Goal: Find specific page/section: Find specific page/section

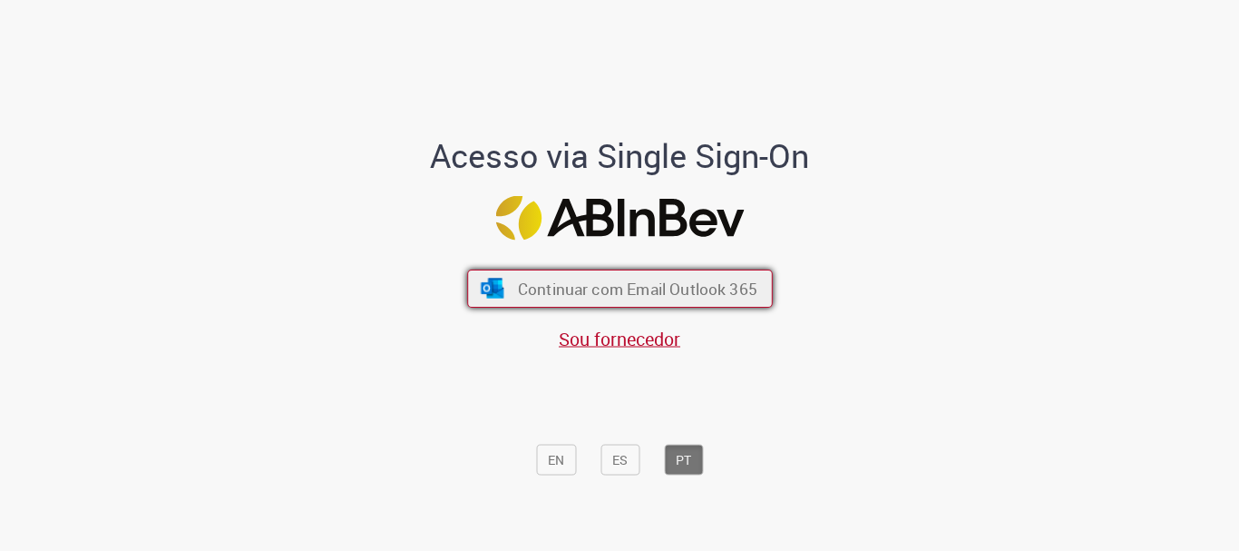
click at [645, 295] on span "Continuar com Email Outlook 365" at bounding box center [637, 289] width 240 height 21
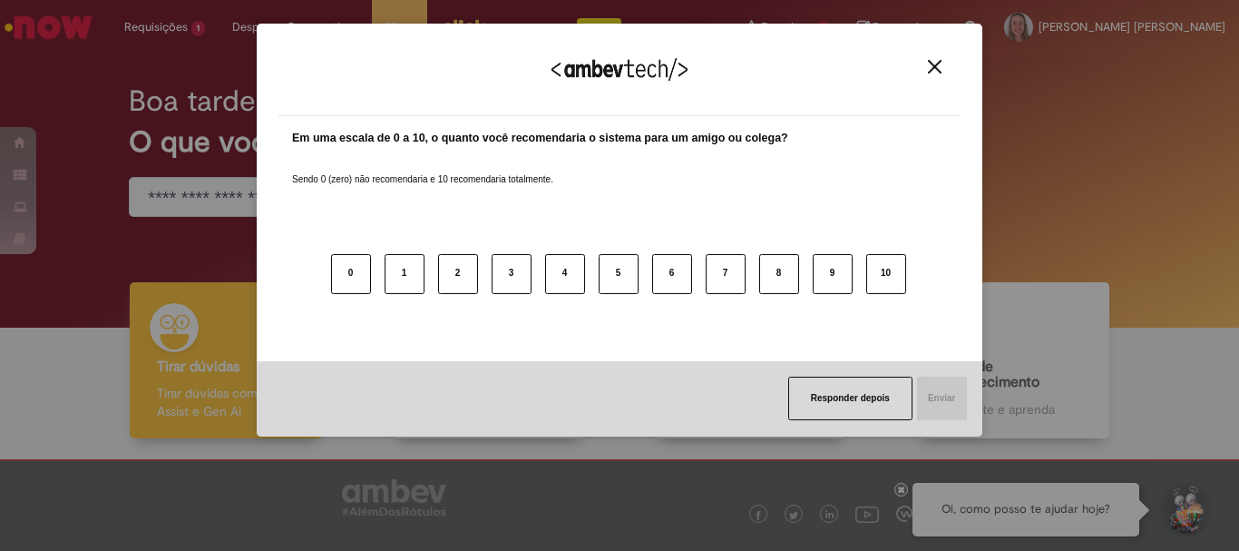
click at [934, 66] on img "Close" at bounding box center [935, 67] width 14 height 14
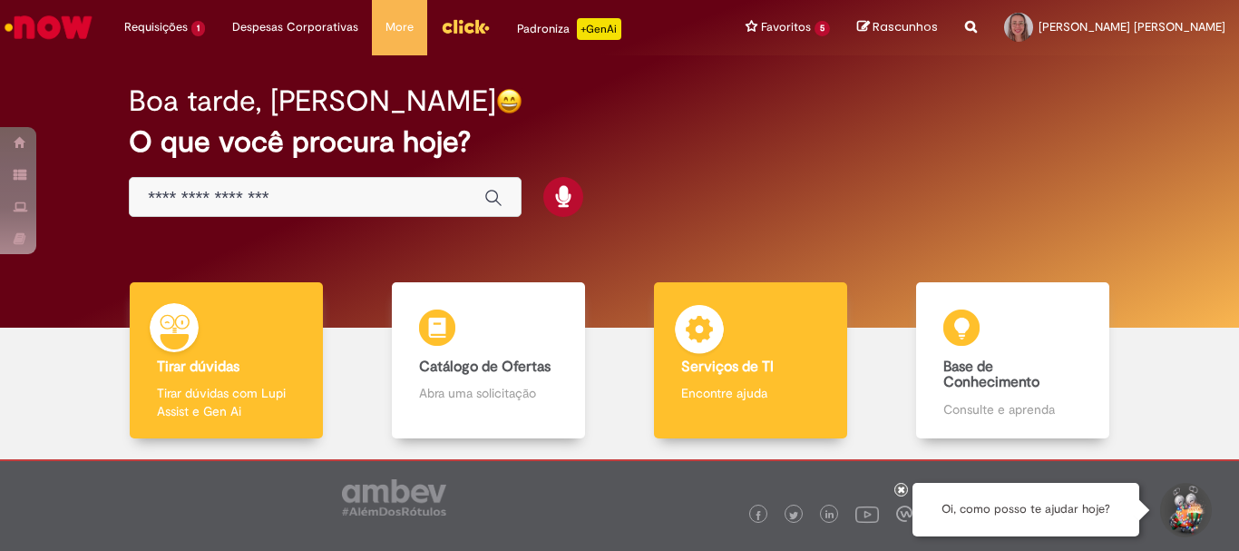
click at [749, 351] on div "Serviços de TI Serviços de TI Encontre ajuda" at bounding box center [750, 360] width 192 height 157
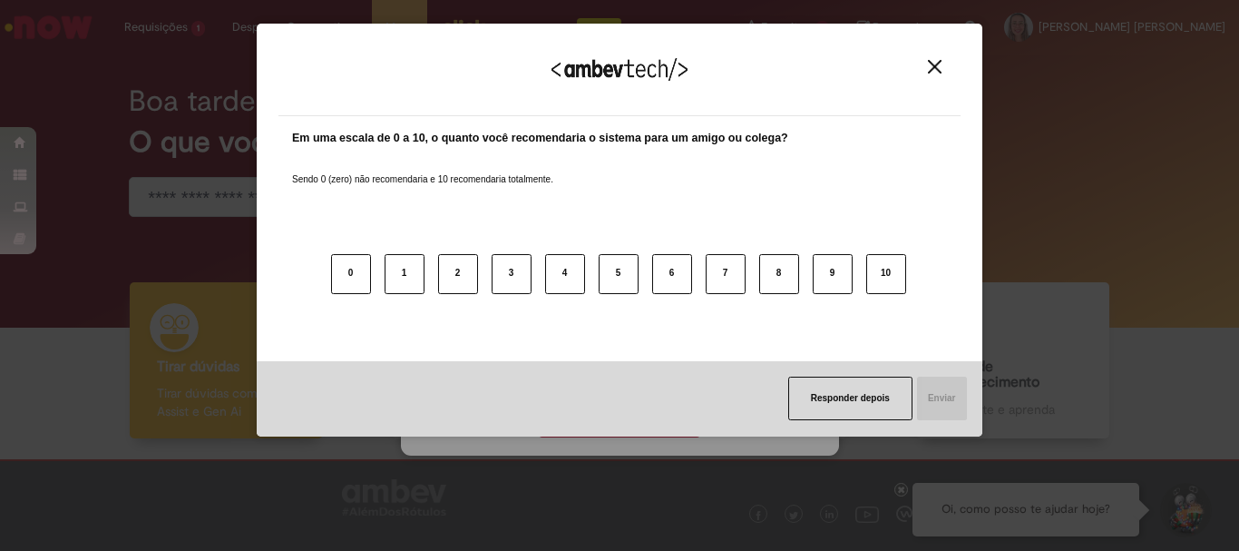
click at [939, 71] on img "Close" at bounding box center [935, 67] width 14 height 14
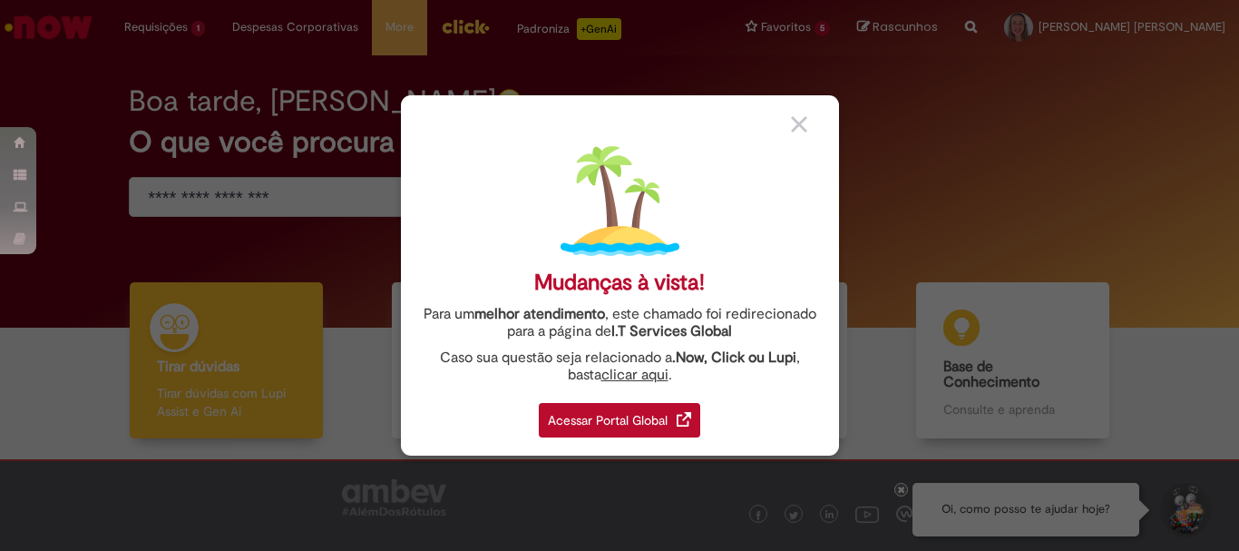
click at [638, 413] on div "Acessar Portal Global" at bounding box center [619, 420] width 161 height 34
